Goal: Task Accomplishment & Management: Complete application form

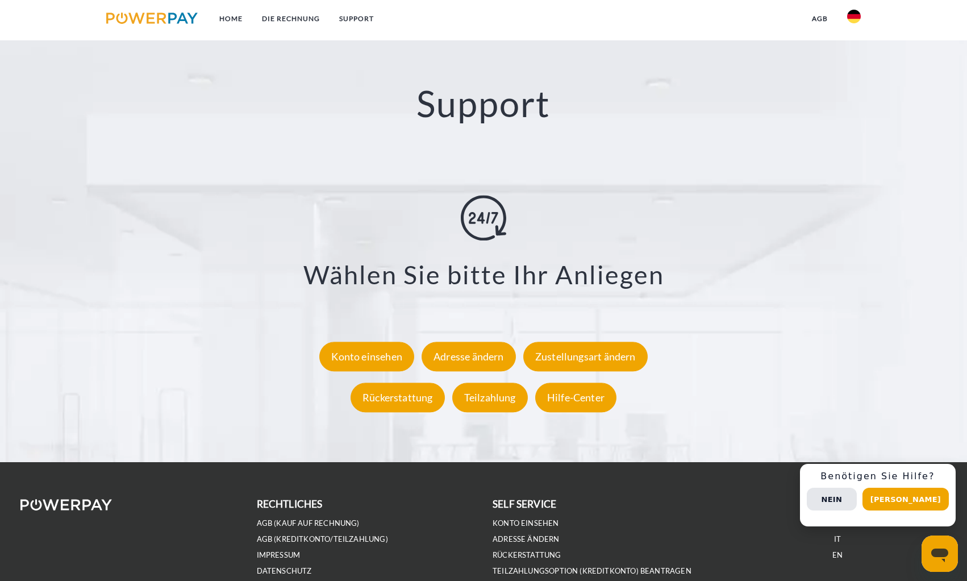
scroll to position [2048, 0]
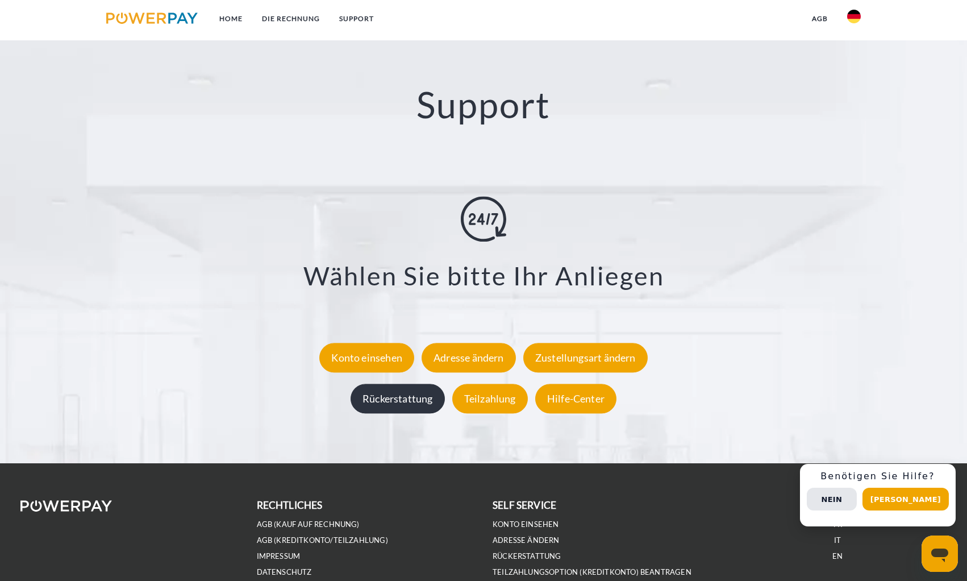
click at [398, 404] on div "Rückerstattung" at bounding box center [398, 399] width 94 height 30
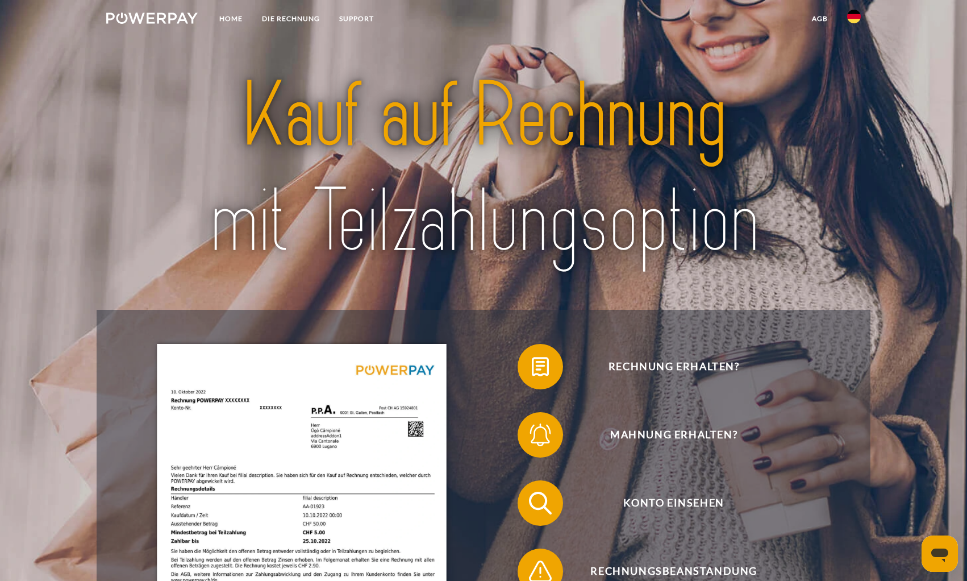
scroll to position [213, 0]
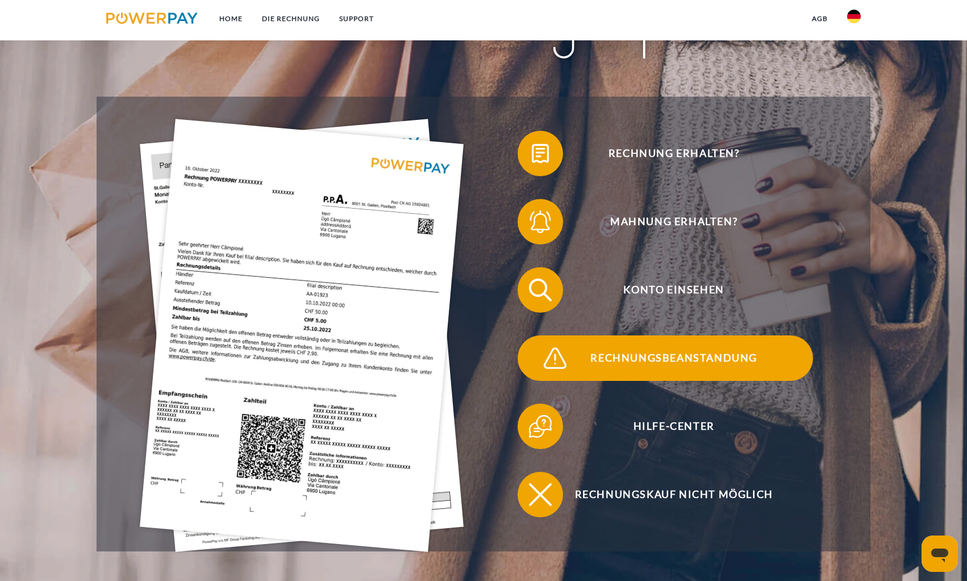
click at [695, 360] on span "Rechnungsbeanstandung" at bounding box center [674, 357] width 278 height 45
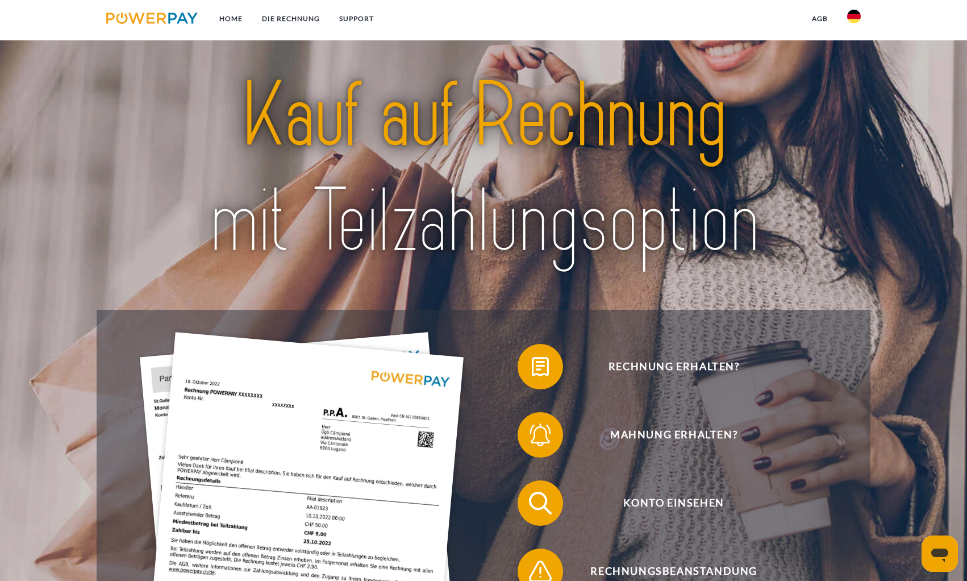
scroll to position [182, 0]
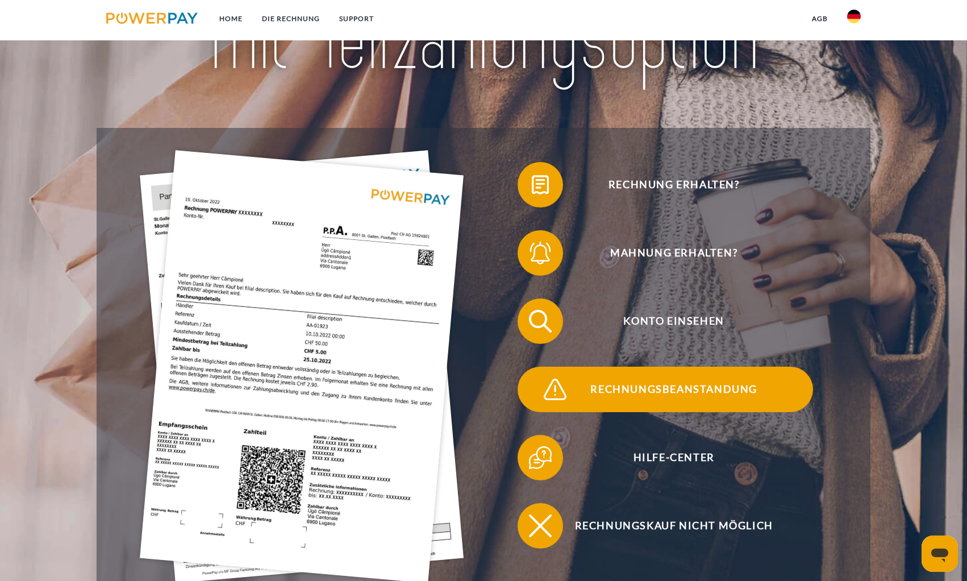
click at [716, 392] on span "Rechnungsbeanstandung" at bounding box center [674, 389] width 278 height 45
